Goal: Task Accomplishment & Management: Complete application form

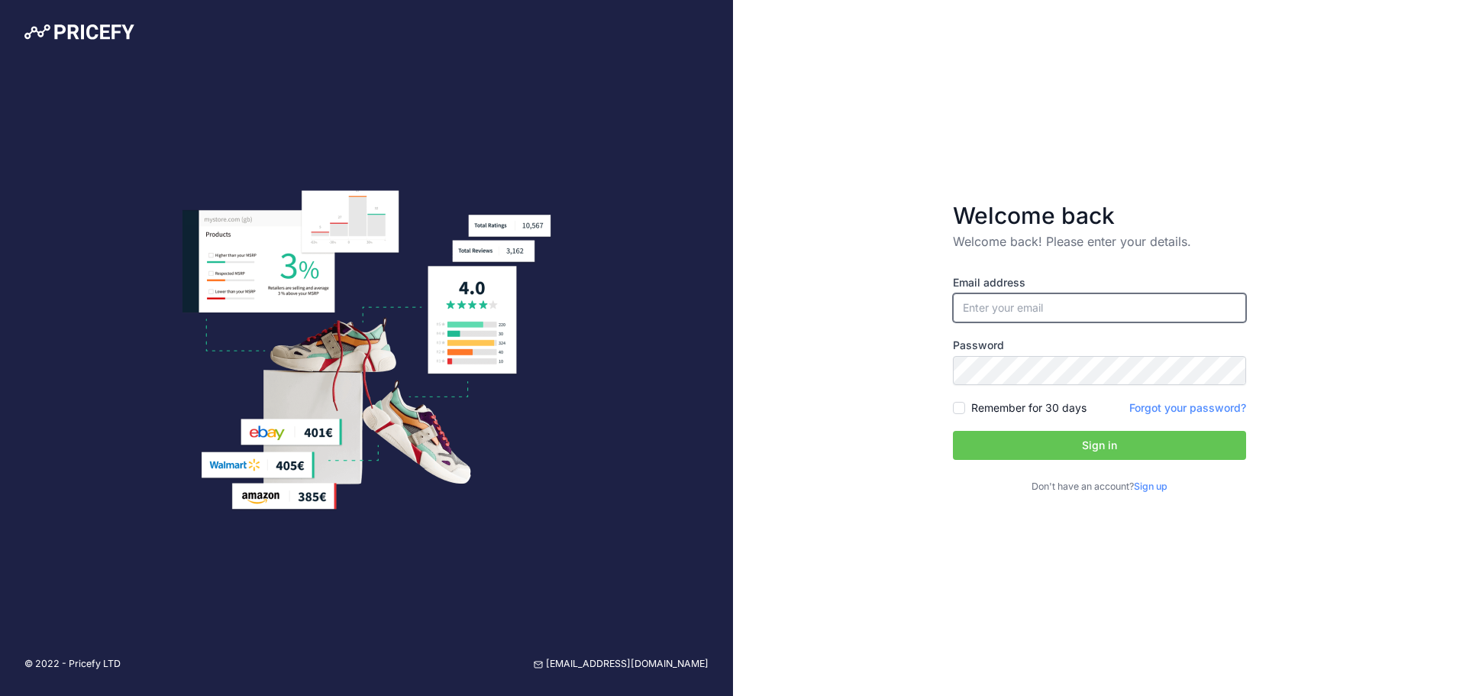
type input "[EMAIL_ADDRESS][DOMAIN_NAME]"
click at [1073, 444] on button "Sign in" at bounding box center [1099, 445] width 293 height 29
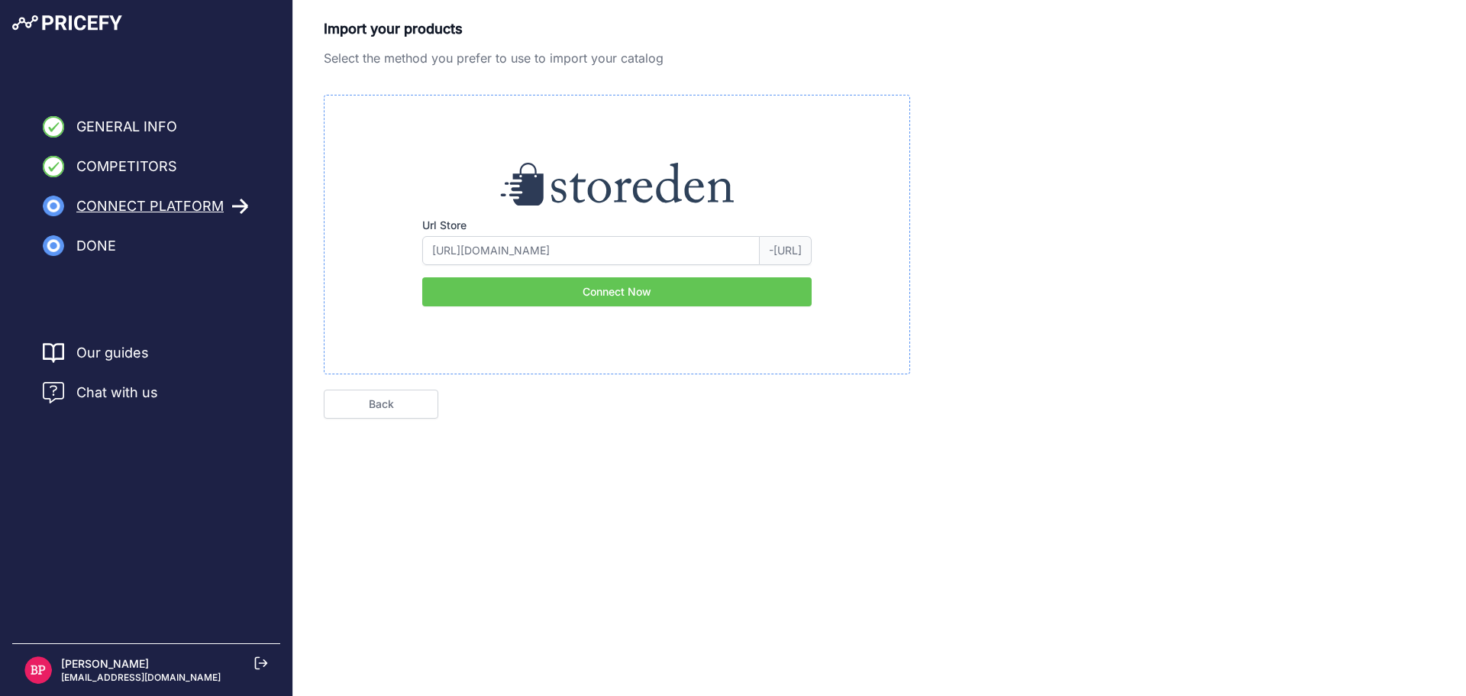
type input "edilzone"
click at [402, 411] on link "Back" at bounding box center [381, 403] width 115 height 29
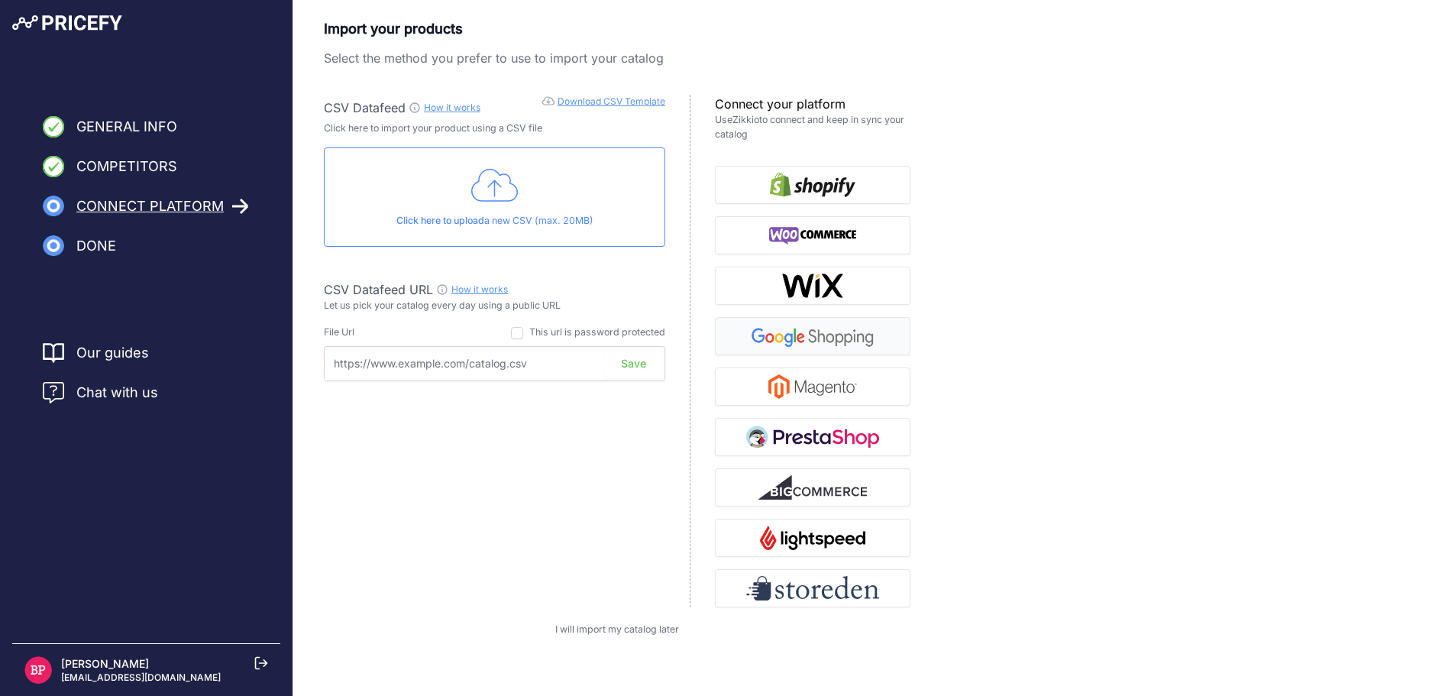
click at [799, 337] on img "button" at bounding box center [812, 336] width 133 height 24
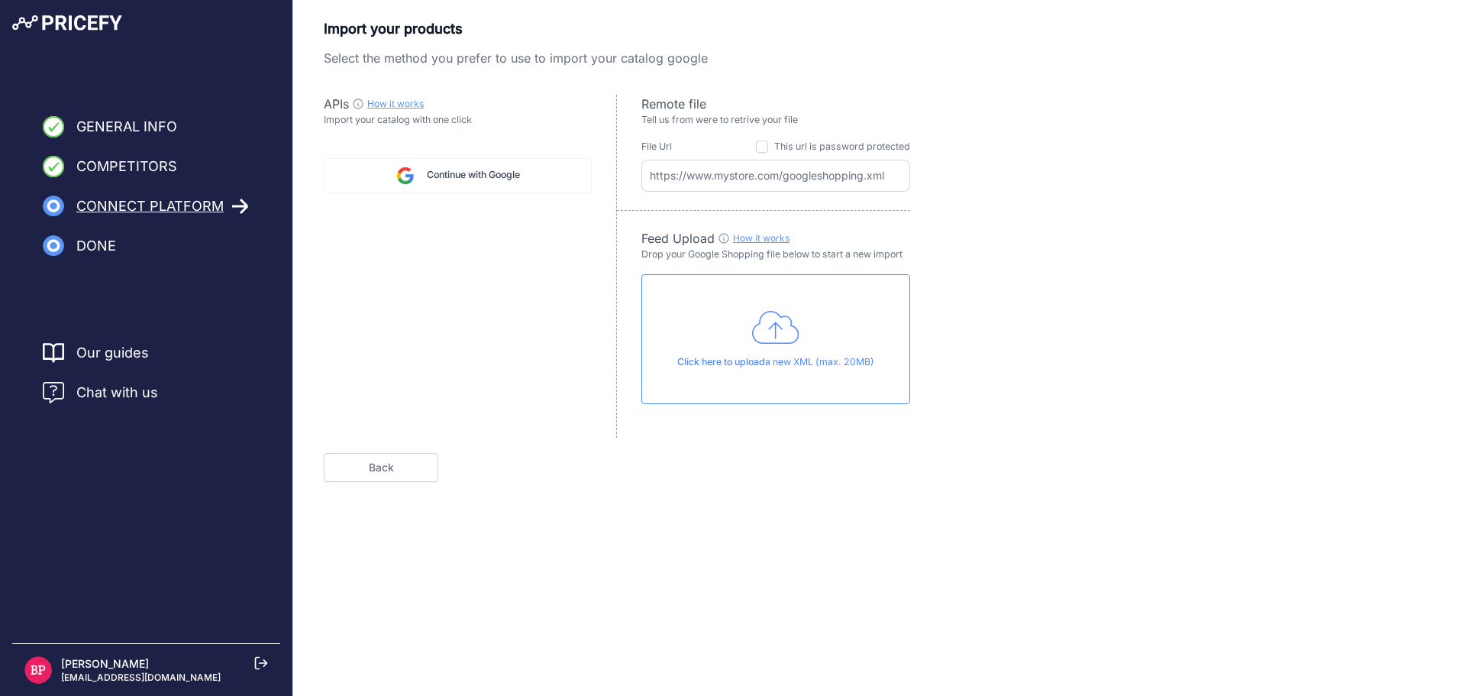
click at [506, 176] on span "Continue with Google" at bounding box center [473, 175] width 93 height 15
click at [896, 182] on input "text" at bounding box center [776, 176] width 269 height 32
